Goal: Information Seeking & Learning: Learn about a topic

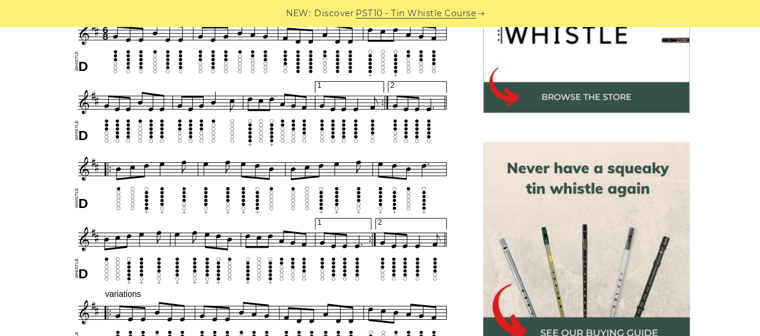
scroll to position [434, 0]
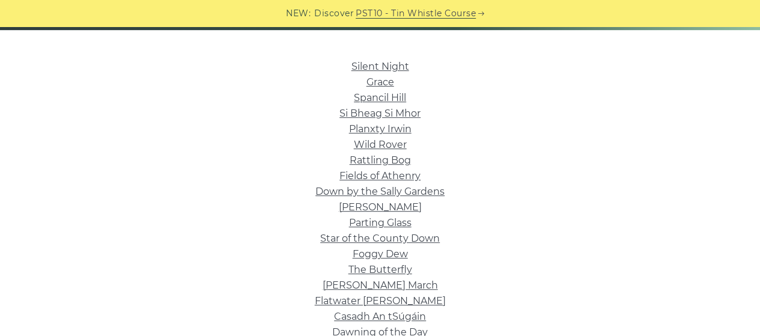
scroll to position [289, 0]
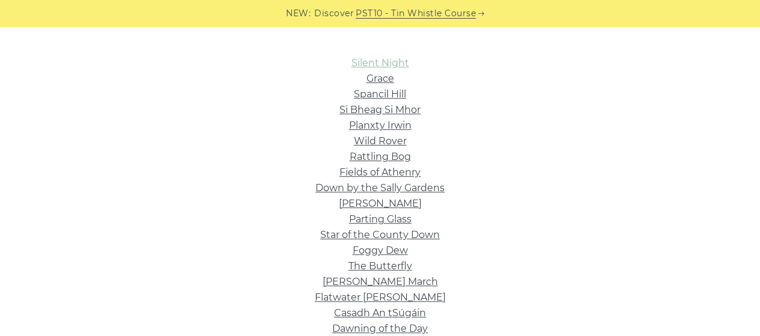
click at [361, 65] on link "Silent Night" at bounding box center [380, 62] width 58 height 11
click at [377, 78] on link "Grace" at bounding box center [380, 78] width 28 height 11
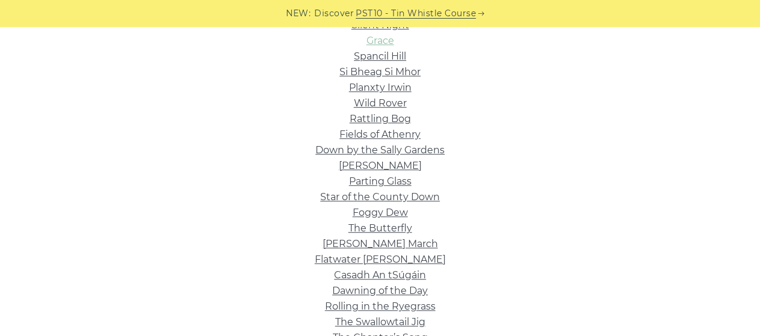
scroll to position [321, 0]
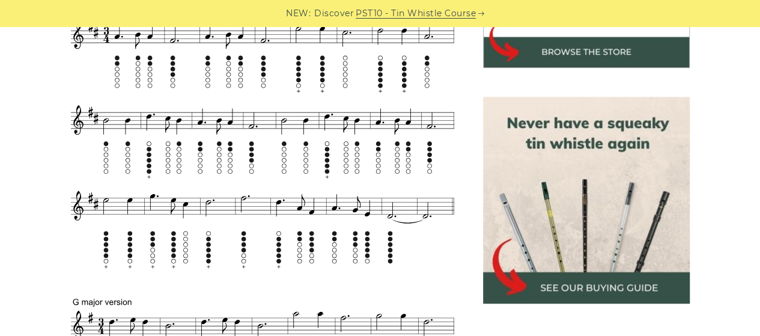
scroll to position [492, 0]
